Goal: Go to known website: Access a specific website the user already knows

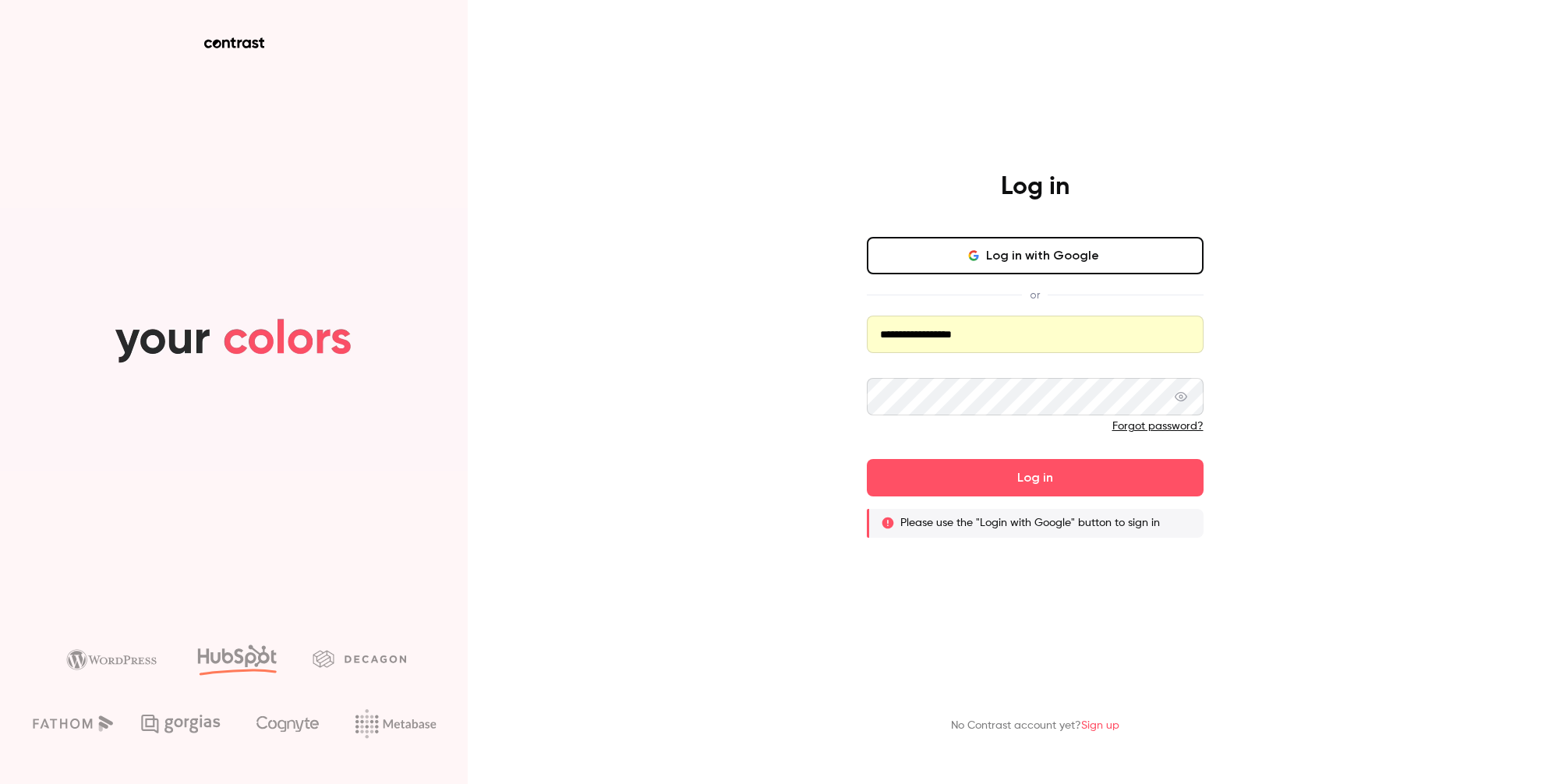
click at [1048, 266] on button "Log in with Google" at bounding box center [1035, 255] width 336 height 37
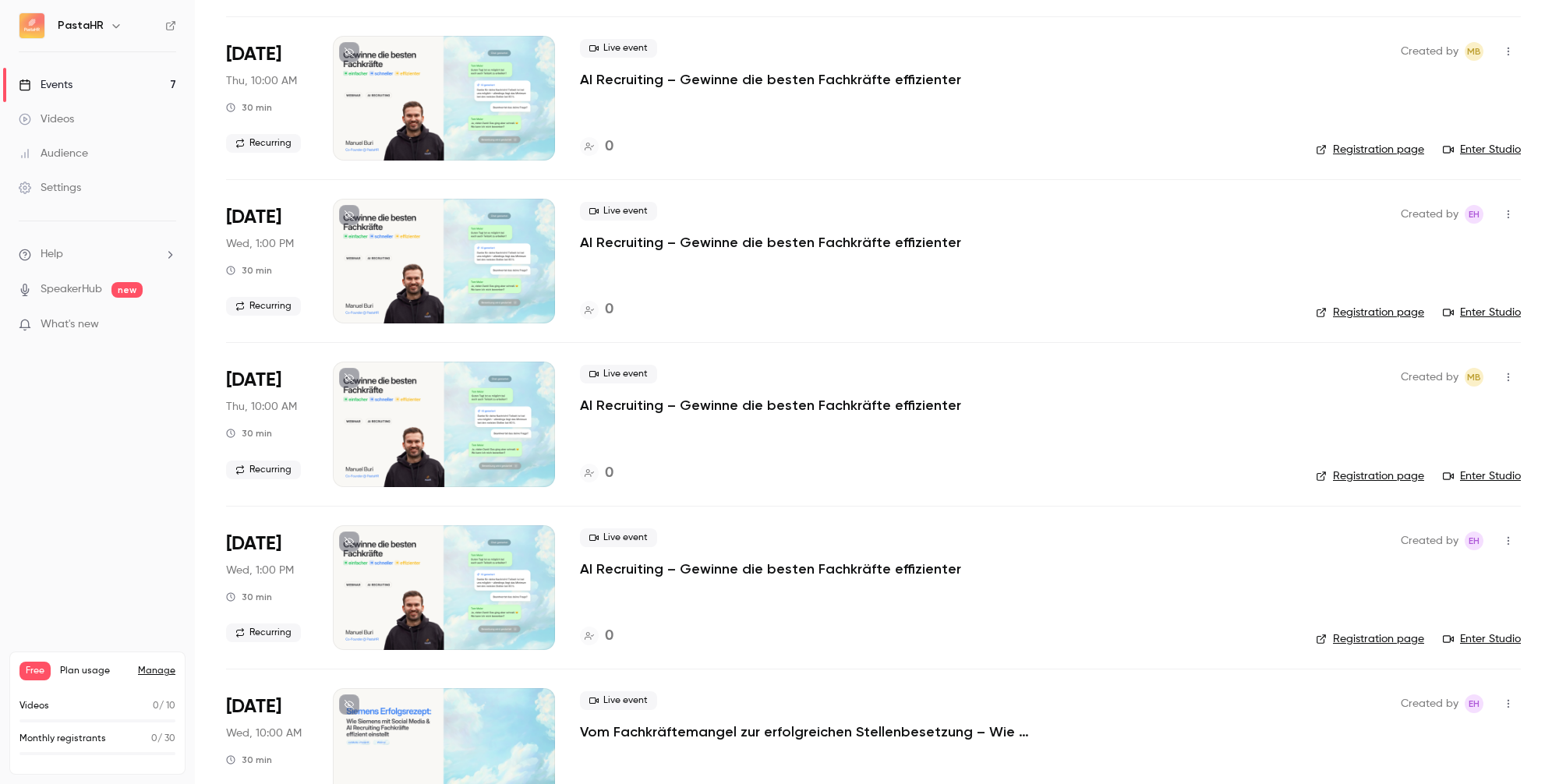
scroll to position [481, 0]
